Goal: Use online tool/utility: Utilize a website feature to perform a specific function

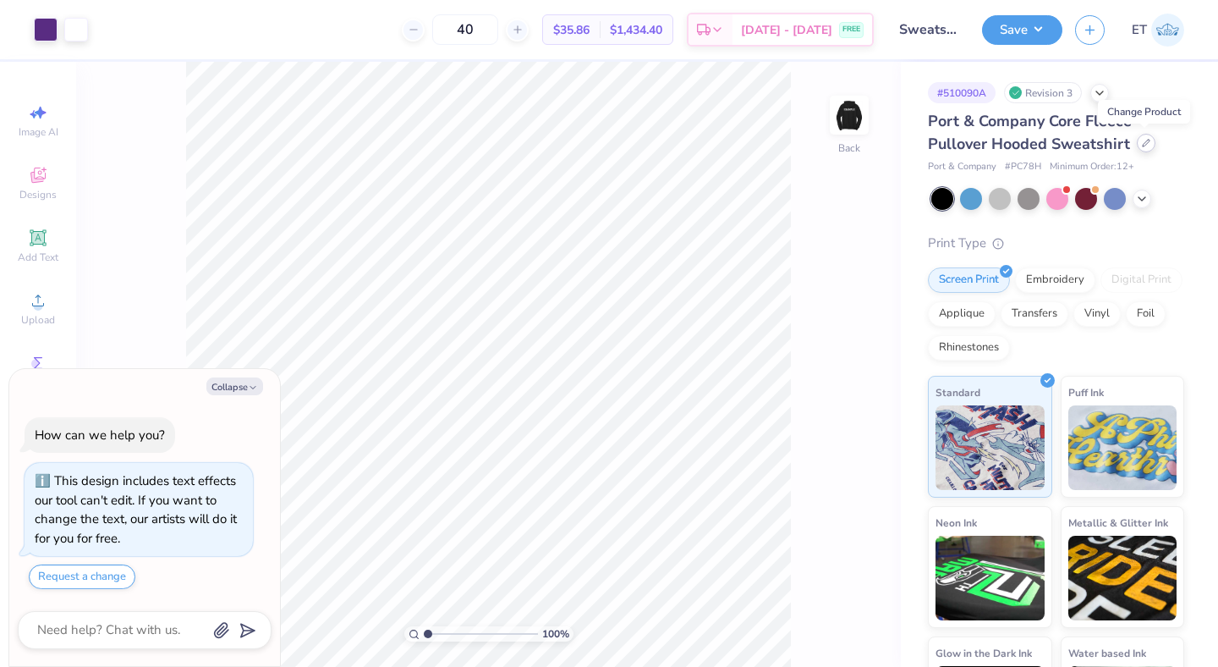
click at [1146, 144] on icon at bounding box center [1146, 143] width 8 height 8
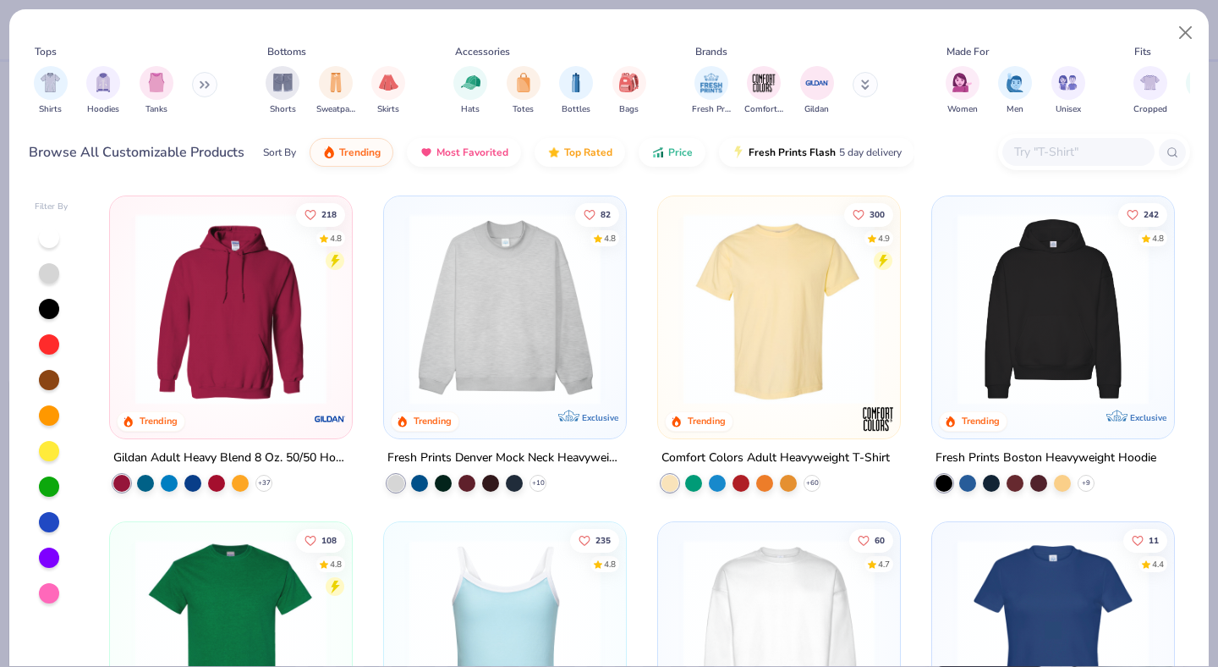
type textarea "x"
click at [1063, 148] on input "text" at bounding box center [1078, 151] width 130 height 19
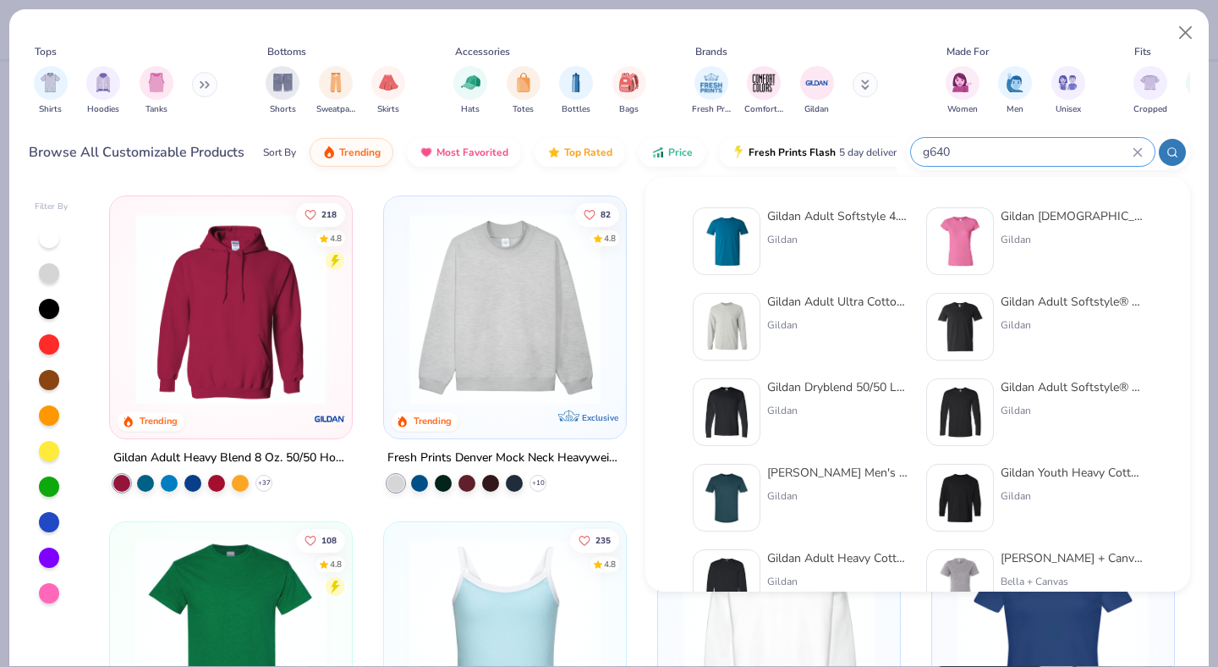
type input "g640"
click at [833, 234] on div "Gildan" at bounding box center [838, 239] width 142 height 15
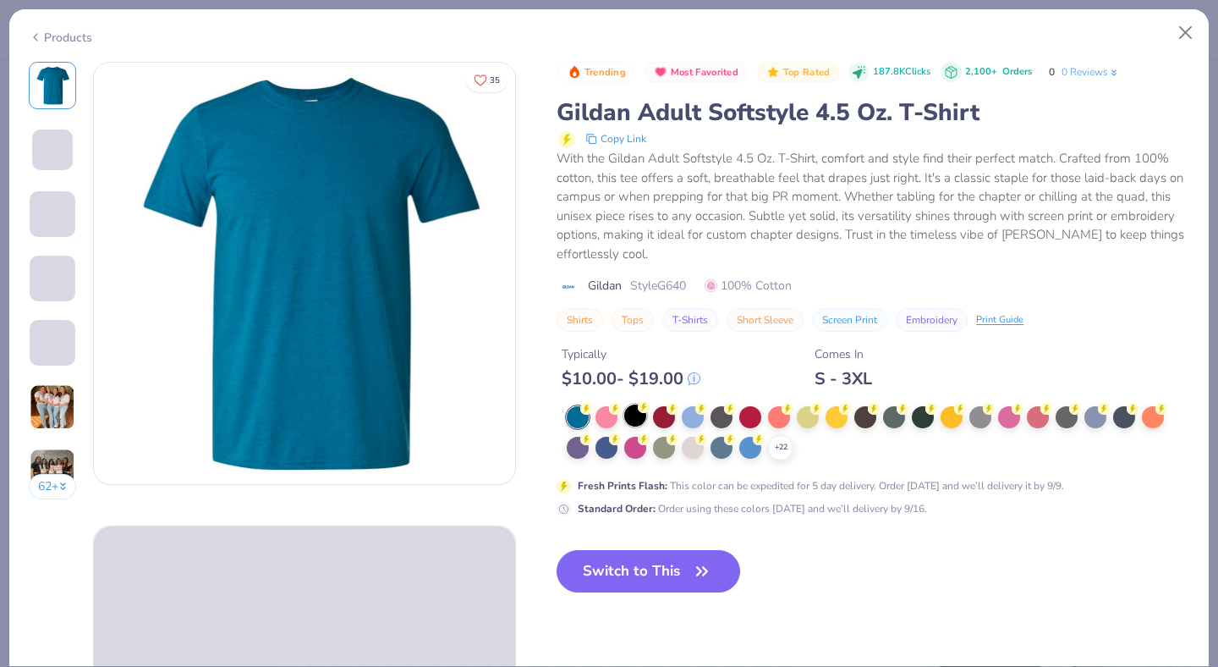
click at [637, 389] on div "$ 10.00 - $ 19.00" at bounding box center [631, 378] width 139 height 21
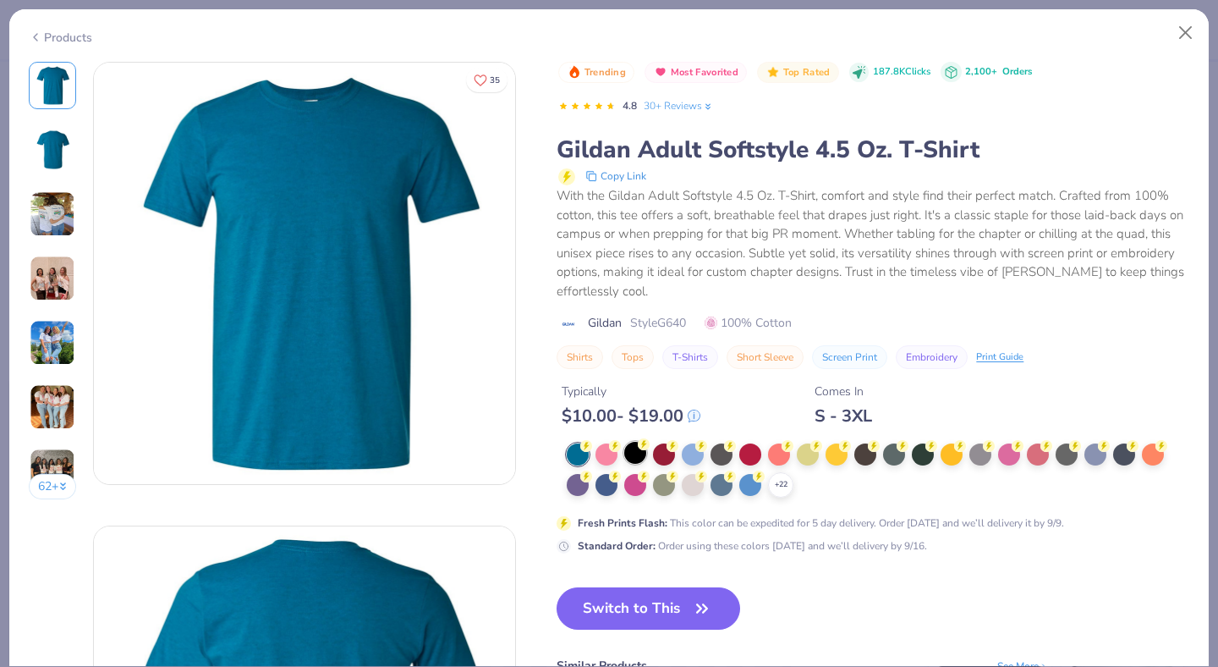
click at [638, 454] on div at bounding box center [635, 453] width 22 height 22
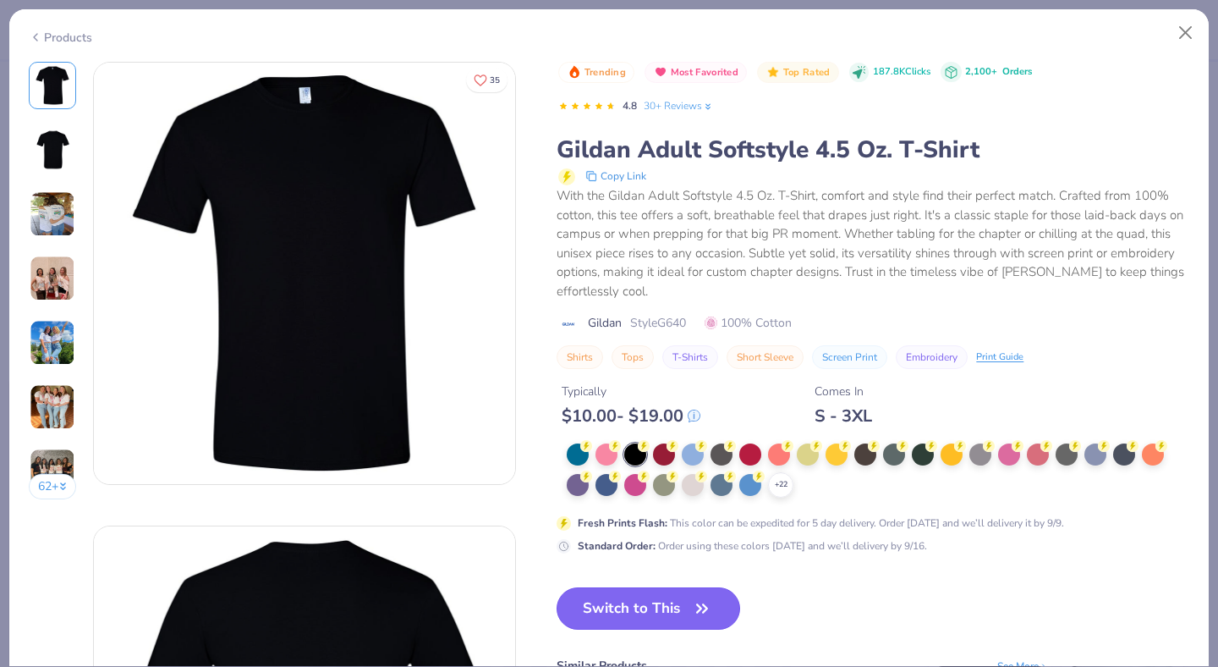
click at [646, 603] on button "Switch to This" at bounding box center [649, 608] width 184 height 42
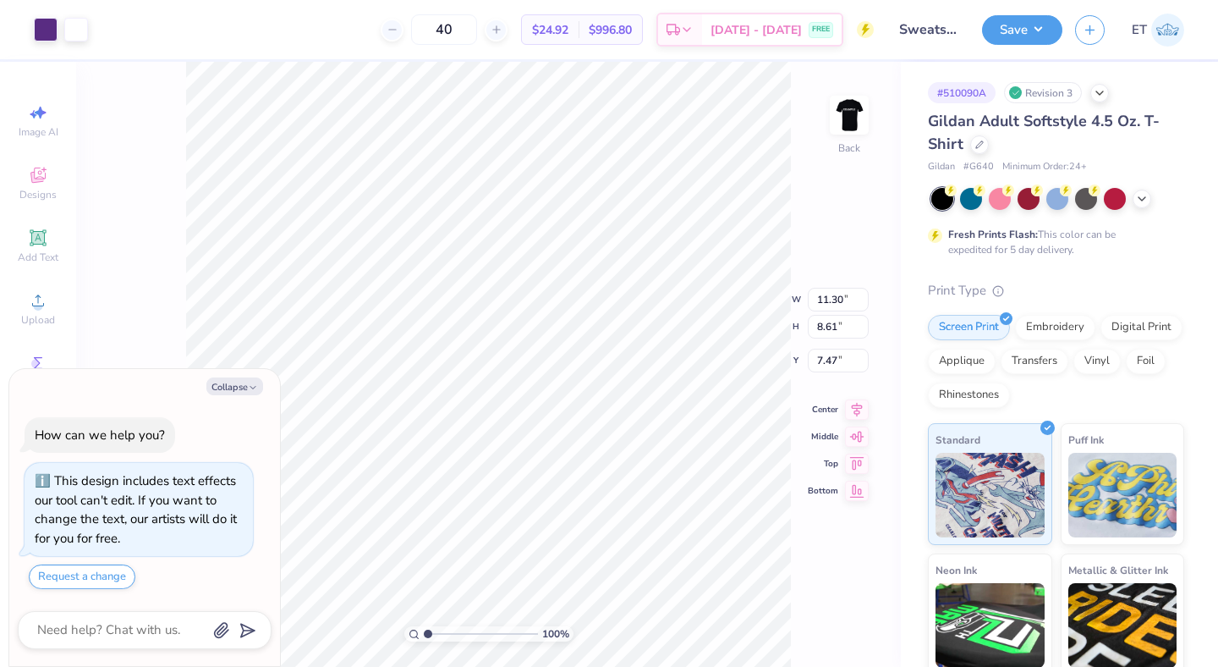
type textarea "x"
type input "3.00"
click at [854, 102] on img at bounding box center [850, 115] width 68 height 68
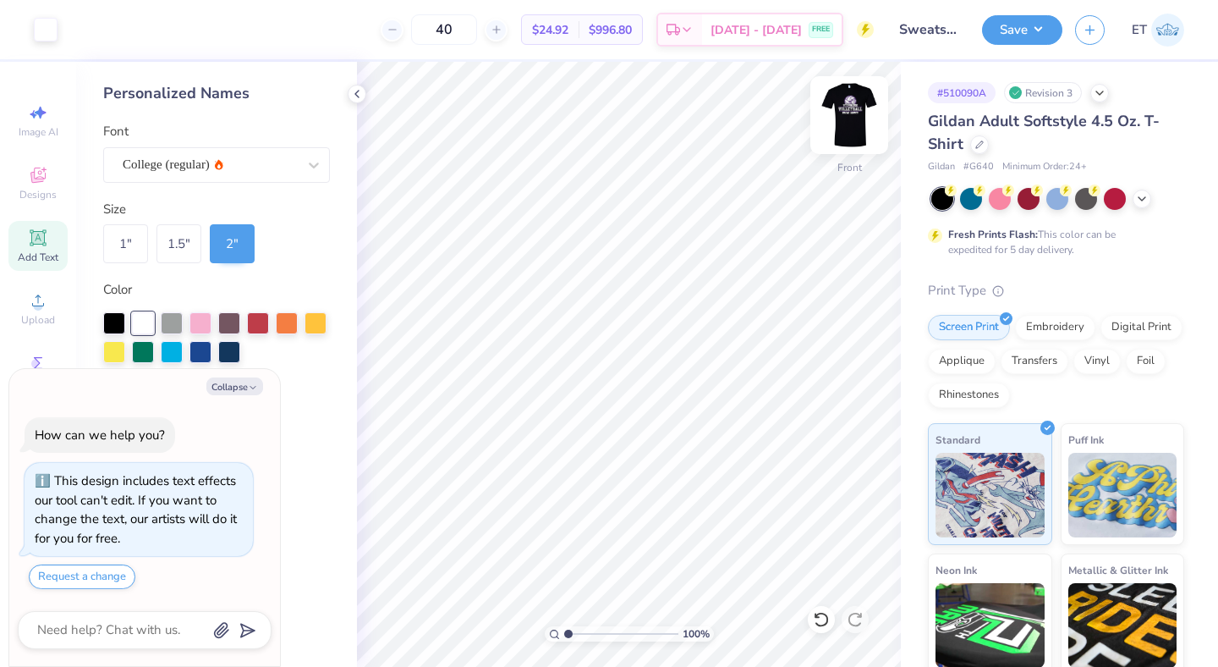
click at [840, 104] on img at bounding box center [850, 115] width 68 height 68
click at [1040, 41] on button "Save" at bounding box center [1022, 28] width 80 height 30
type textarea "x"
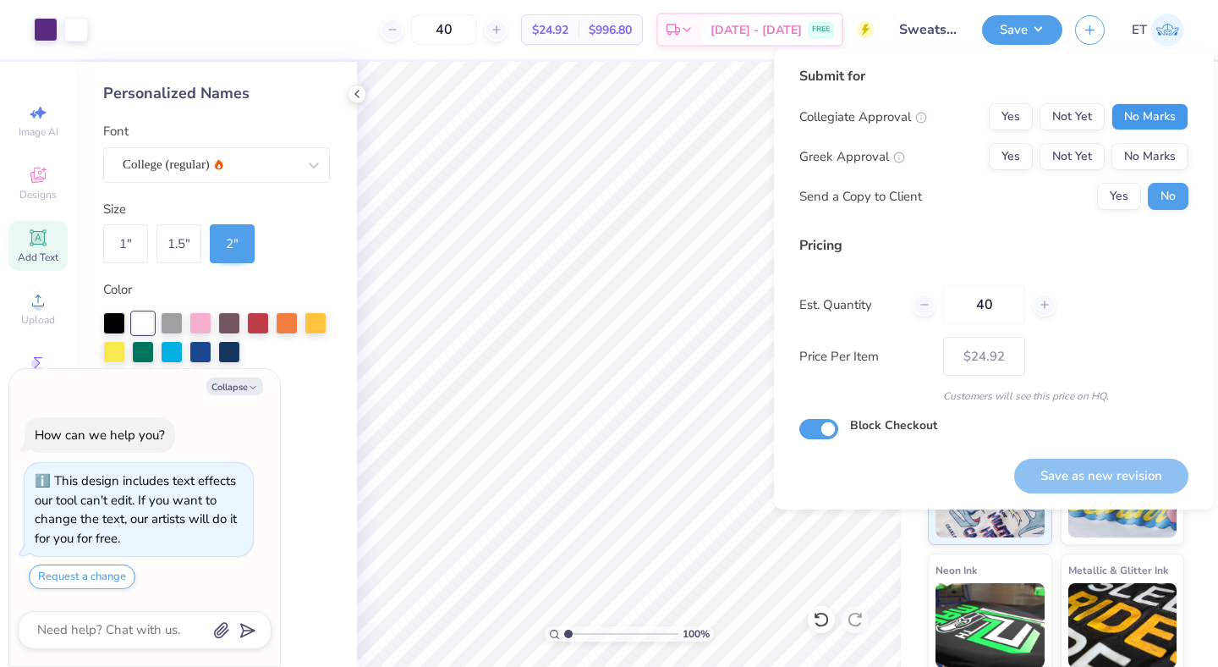
click at [1151, 113] on button "No Marks" at bounding box center [1150, 116] width 77 height 27
click at [1157, 149] on button "No Marks" at bounding box center [1150, 156] width 77 height 27
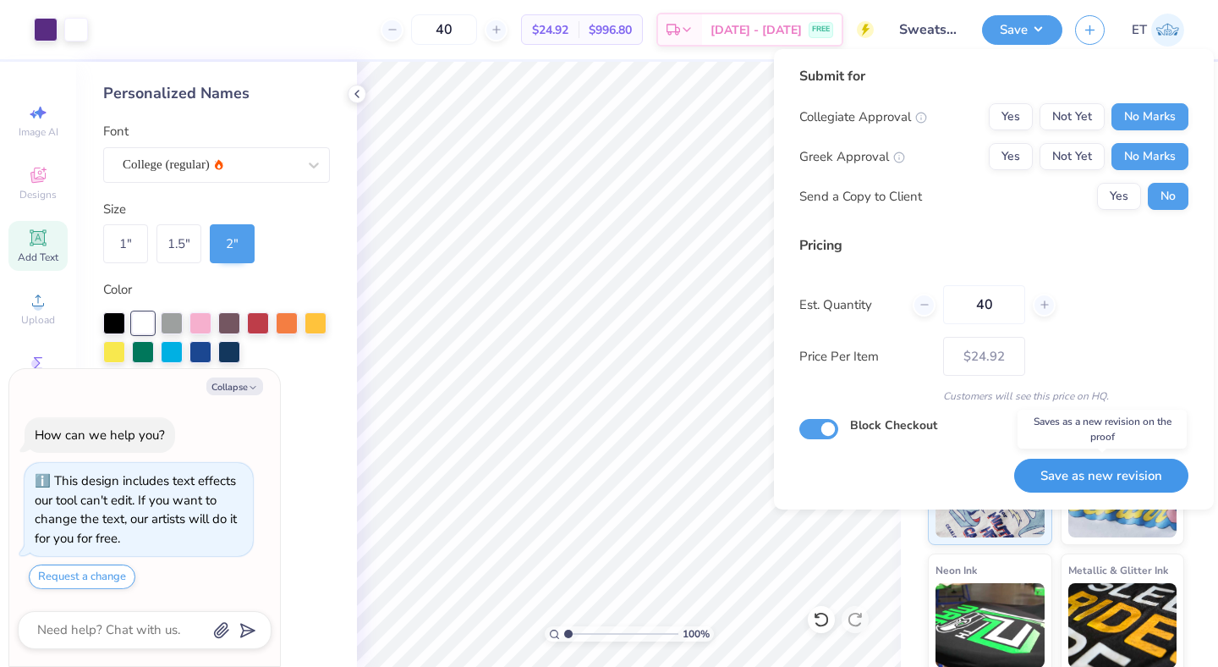
click at [1138, 464] on button "Save as new revision" at bounding box center [1102, 476] width 174 height 35
type input "$24.92"
type textarea "x"
